Goal: Information Seeking & Learning: Learn about a topic

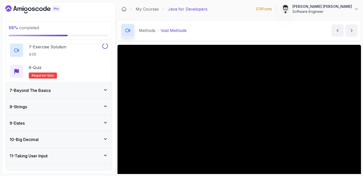
scroll to position [353, 0]
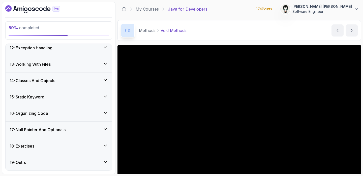
click at [48, 148] on div "18 - Exercises" at bounding box center [59, 146] width 98 height 6
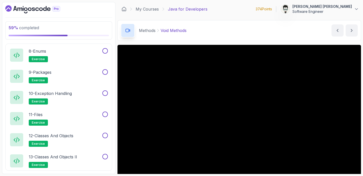
scroll to position [459, 0]
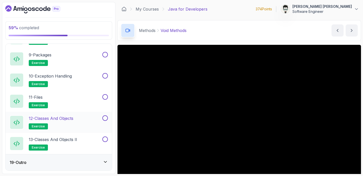
click at [61, 119] on p "12 - Classes and Objects" at bounding box center [51, 118] width 45 height 6
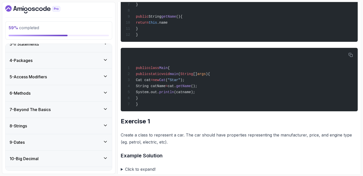
scroll to position [39, 0]
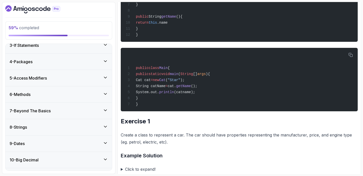
click at [50, 77] on div "5 - Access Modifiers" at bounding box center [59, 78] width 98 height 6
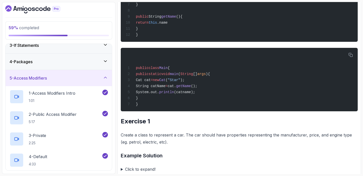
click at [29, 79] on h3 "5 - Access Modifiers" at bounding box center [28, 78] width 37 height 6
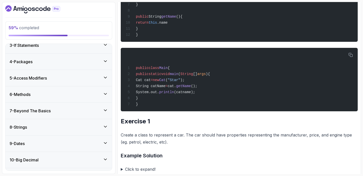
click at [37, 112] on h3 "7 - Beyond The Basics" at bounding box center [30, 111] width 41 height 6
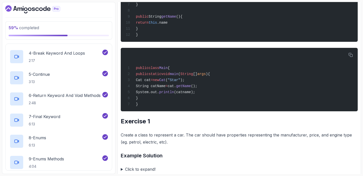
scroll to position [176, 0]
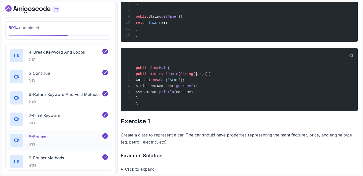
click at [38, 137] on p "8 - Enums" at bounding box center [37, 137] width 17 height 6
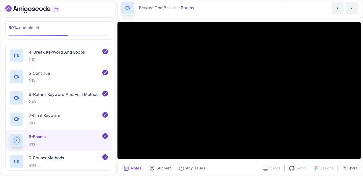
scroll to position [28, 0]
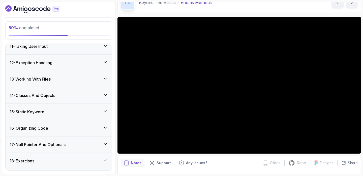
scroll to position [459, 0]
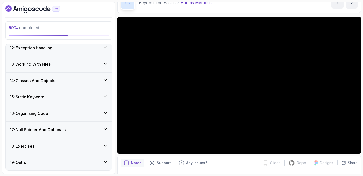
click at [32, 148] on h3 "18 - Exercises" at bounding box center [22, 146] width 25 height 6
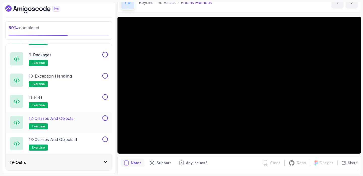
click at [73, 121] on p "12 - Classes and Objects" at bounding box center [51, 118] width 45 height 6
click at [69, 122] on h2 "12 - Classes and Objects exercise" at bounding box center [51, 122] width 45 height 14
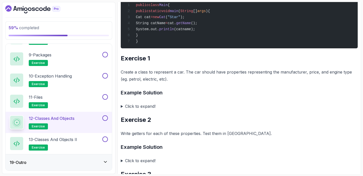
scroll to position [266, 0]
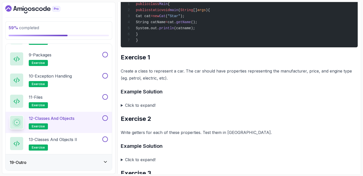
click at [122, 109] on summary "Click to expand!" at bounding box center [239, 105] width 237 height 7
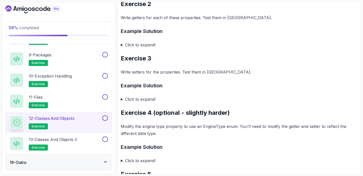
scroll to position [610, 0]
